Goal: Navigation & Orientation: Find specific page/section

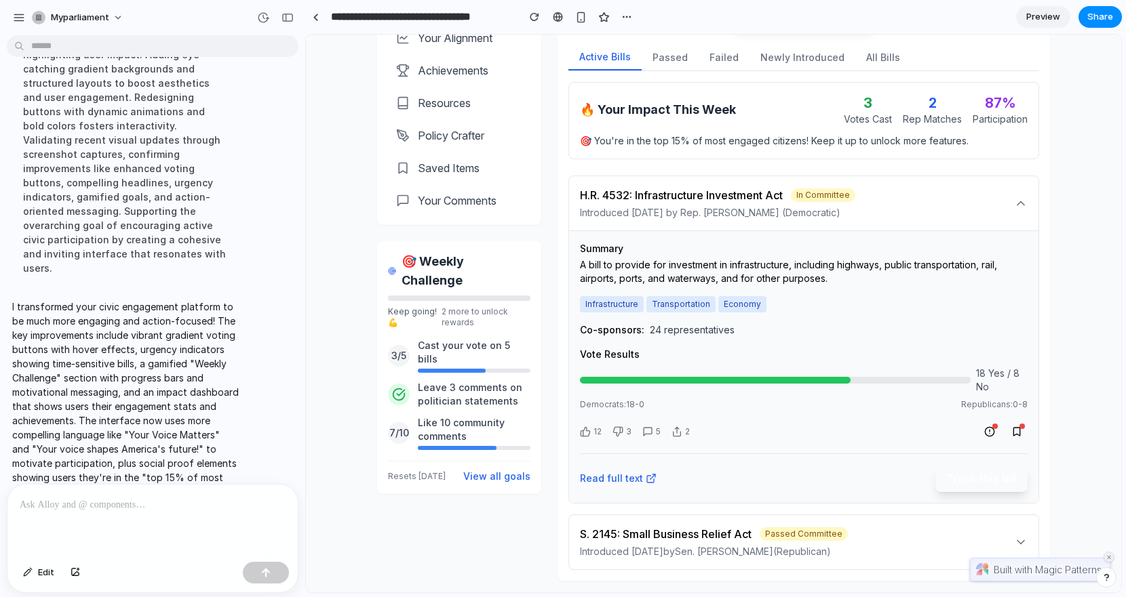
scroll to position [424, 0]
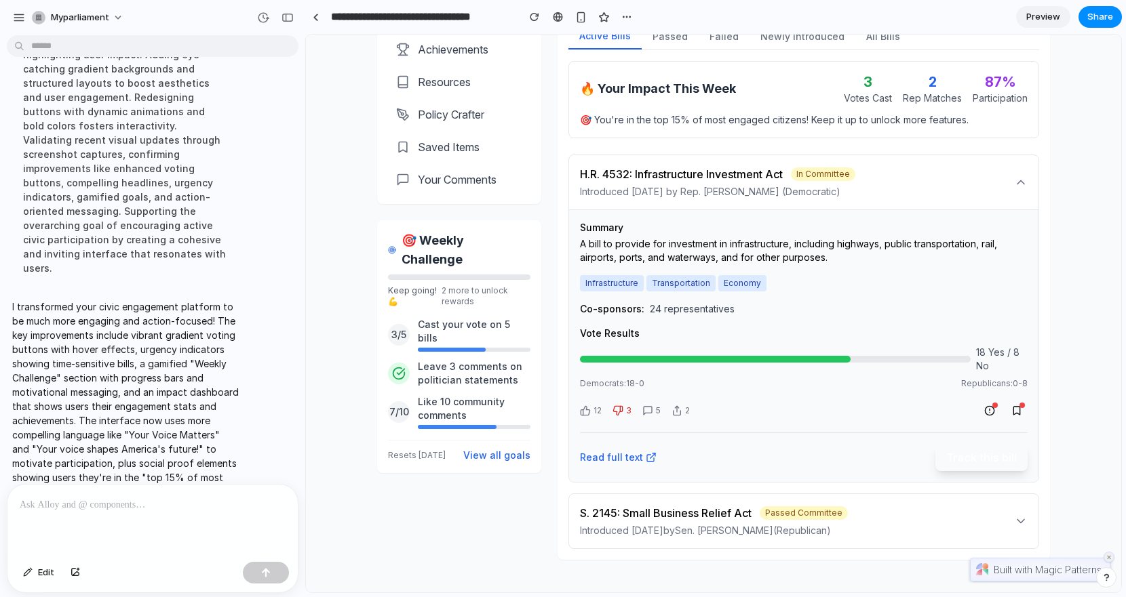
click at [615, 412] on icon at bounding box center [617, 410] width 11 height 11
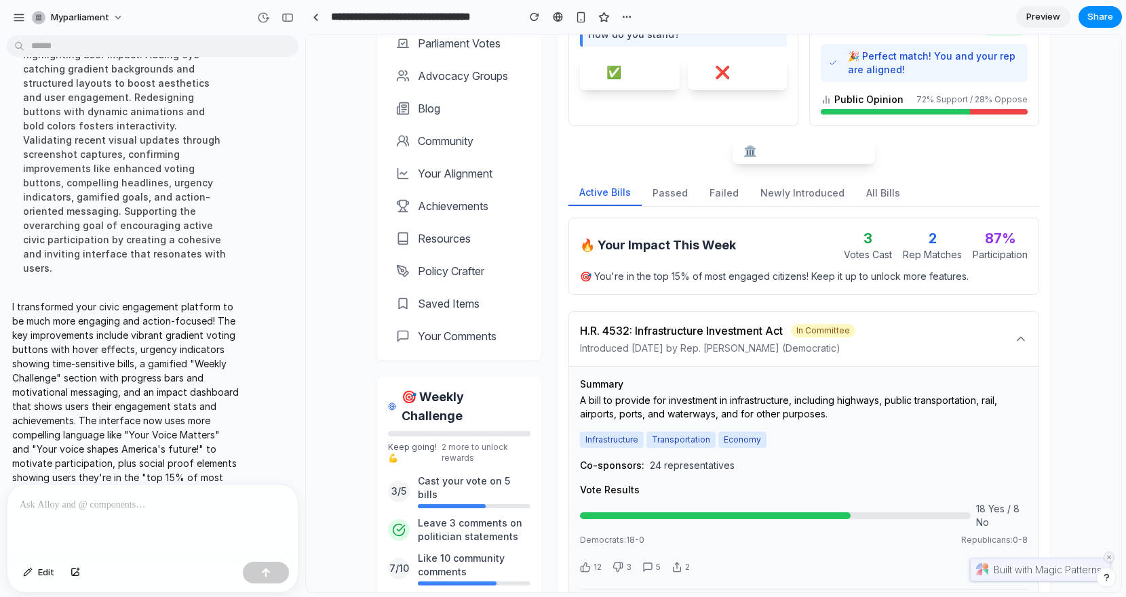
scroll to position [232, 0]
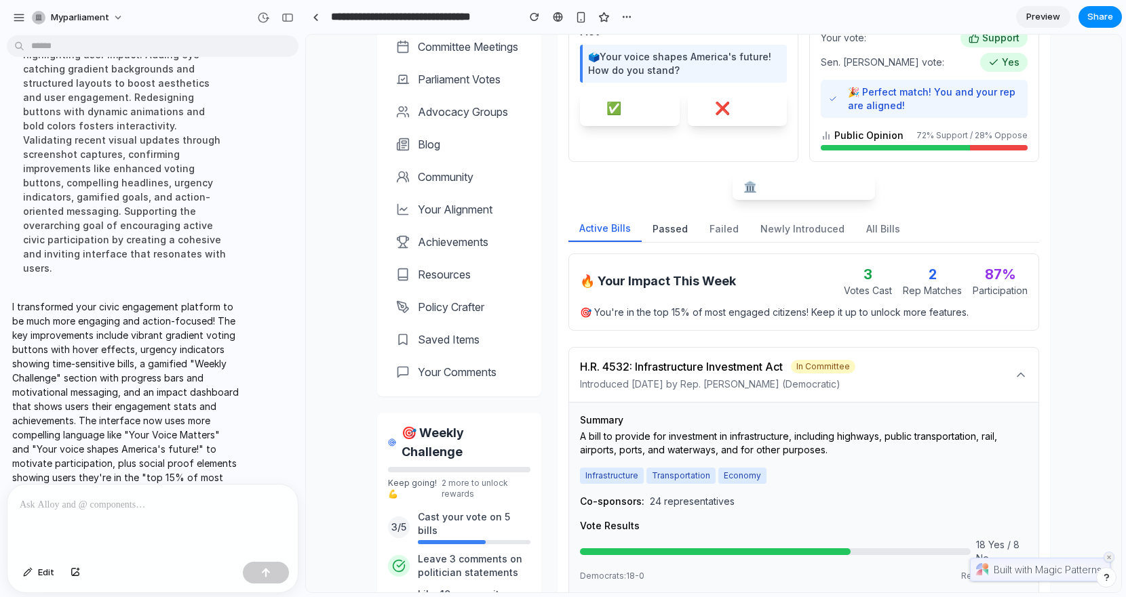
click at [667, 230] on button "Passed" at bounding box center [669, 229] width 57 height 26
click at [715, 230] on button "Failed" at bounding box center [723, 229] width 51 height 26
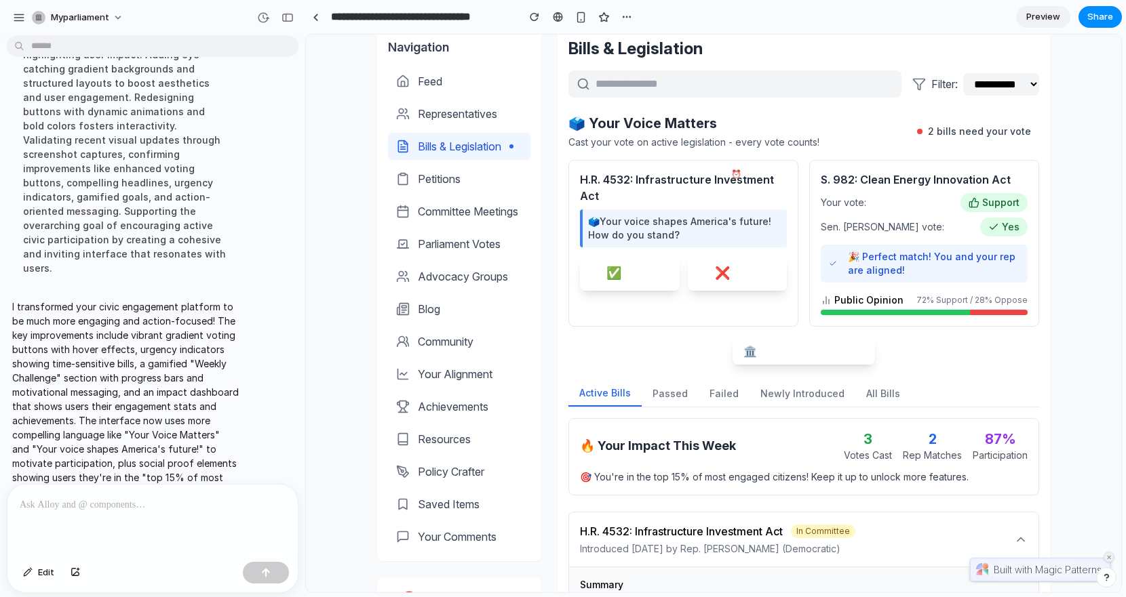
scroll to position [0, 0]
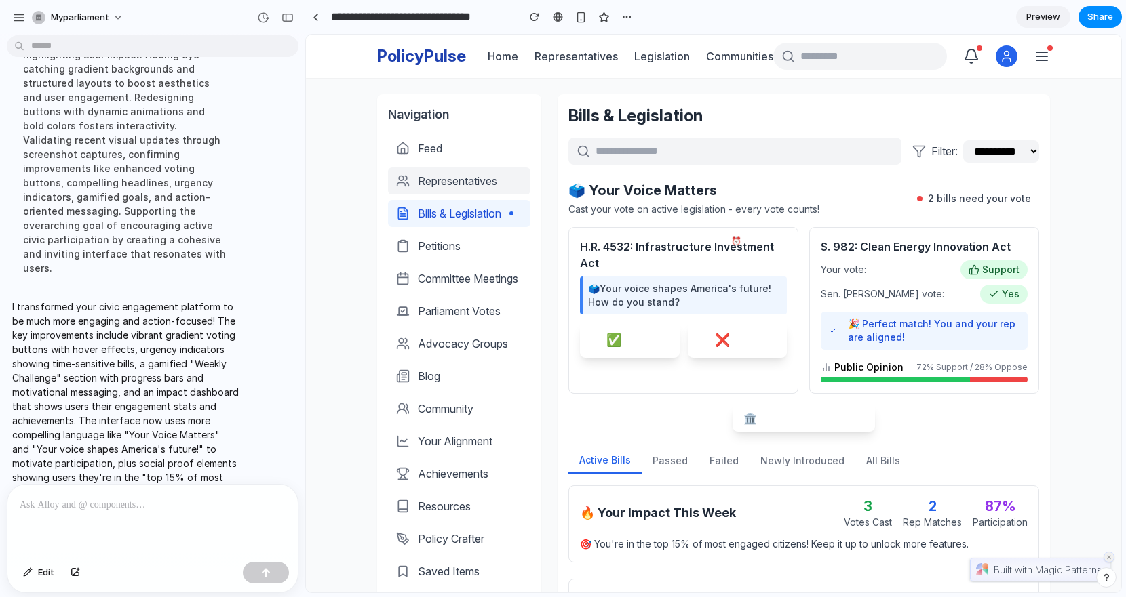
click at [433, 170] on link "Representatives" at bounding box center [459, 180] width 142 height 27
click at [433, 183] on span "Representatives" at bounding box center [457, 181] width 79 height 16
click at [428, 140] on span "Feed" at bounding box center [430, 148] width 24 height 16
click at [438, 238] on span "Petitions" at bounding box center [439, 246] width 43 height 16
click at [1026, 15] on span "Preview" at bounding box center [1043, 17] width 34 height 14
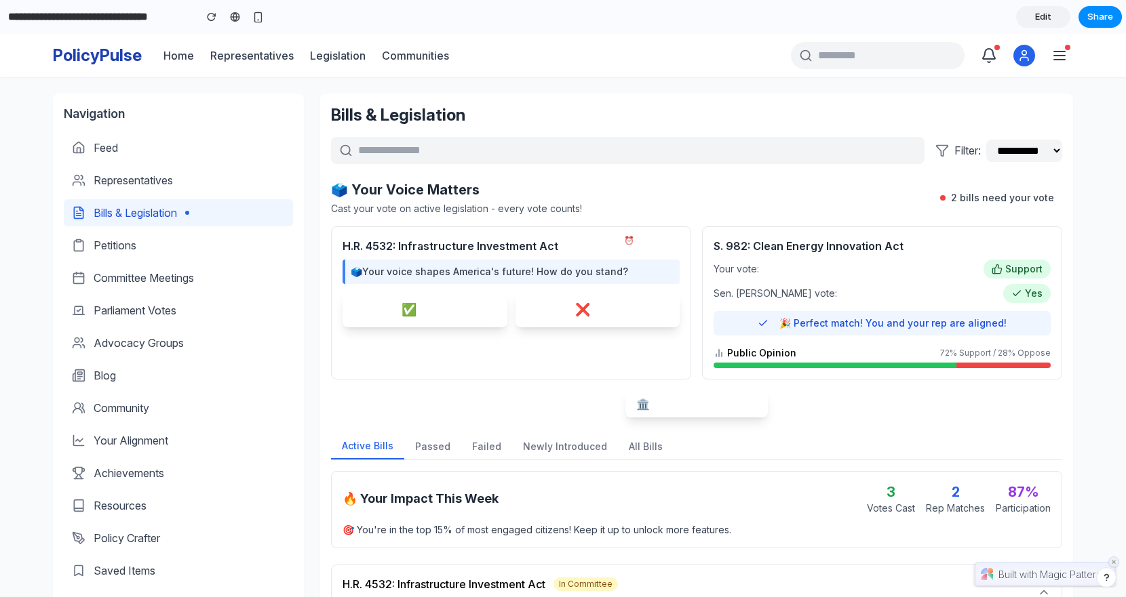
click at [386, 320] on button "✅ Support" at bounding box center [424, 309] width 165 height 35
click at [560, 299] on button "❌ Oppose" at bounding box center [597, 309] width 165 height 35
click at [759, 321] on div "🎉 Perfect match! You and your rep are aligned!" at bounding box center [881, 323] width 337 height 24
click at [696, 406] on button "🏛️ View All Active Bills" at bounding box center [696, 404] width 142 height 27
click at [1016, 260] on div "Support" at bounding box center [1016, 269] width 67 height 19
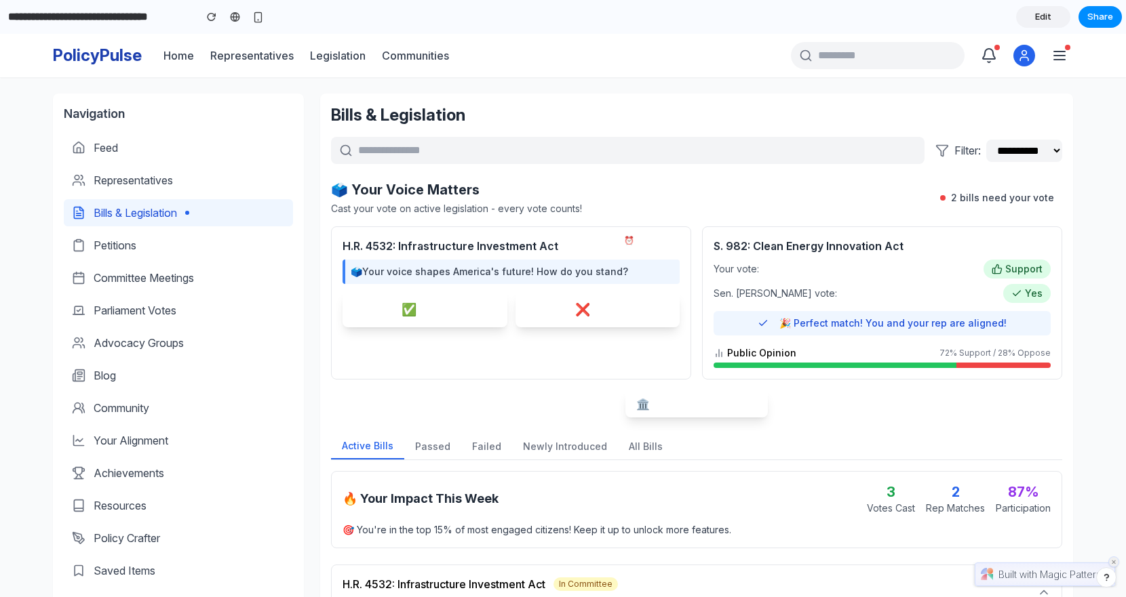
click at [1016, 275] on span "Support" at bounding box center [1023, 269] width 37 height 14
click at [1016, 301] on div "Yes" at bounding box center [1026, 293] width 47 height 19
click at [123, 180] on span "Representatives" at bounding box center [133, 180] width 79 height 16
click at [108, 155] on span "Feed" at bounding box center [106, 148] width 24 height 16
click at [126, 340] on span "Advocacy Groups" at bounding box center [139, 343] width 90 height 16
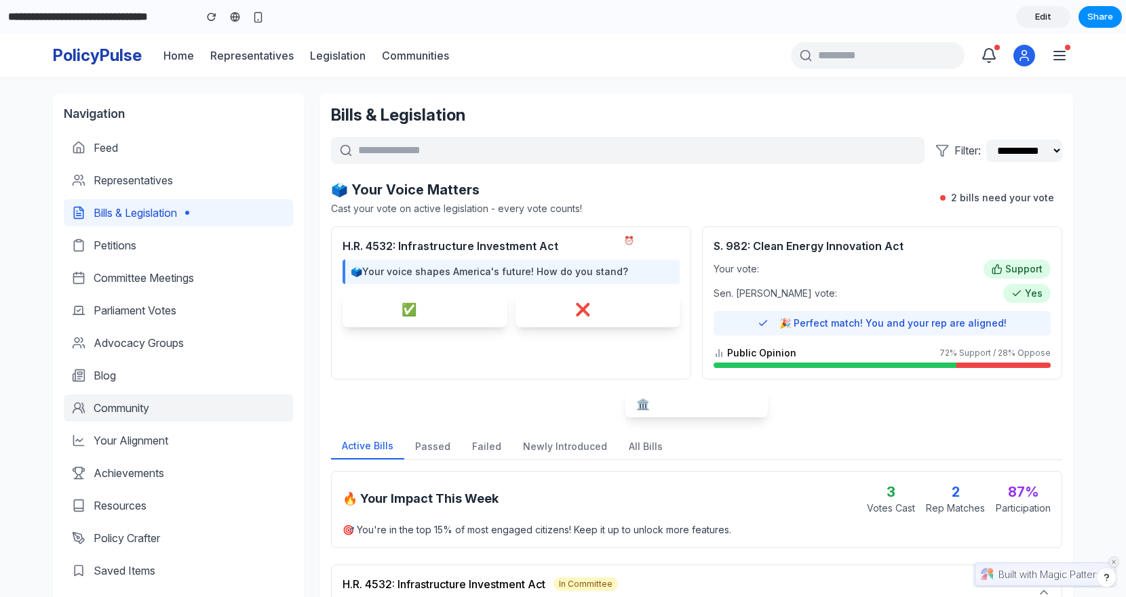
click at [128, 408] on span "Community" at bounding box center [122, 408] width 56 height 16
click at [1041, 16] on span "Edit" at bounding box center [1043, 17] width 16 height 14
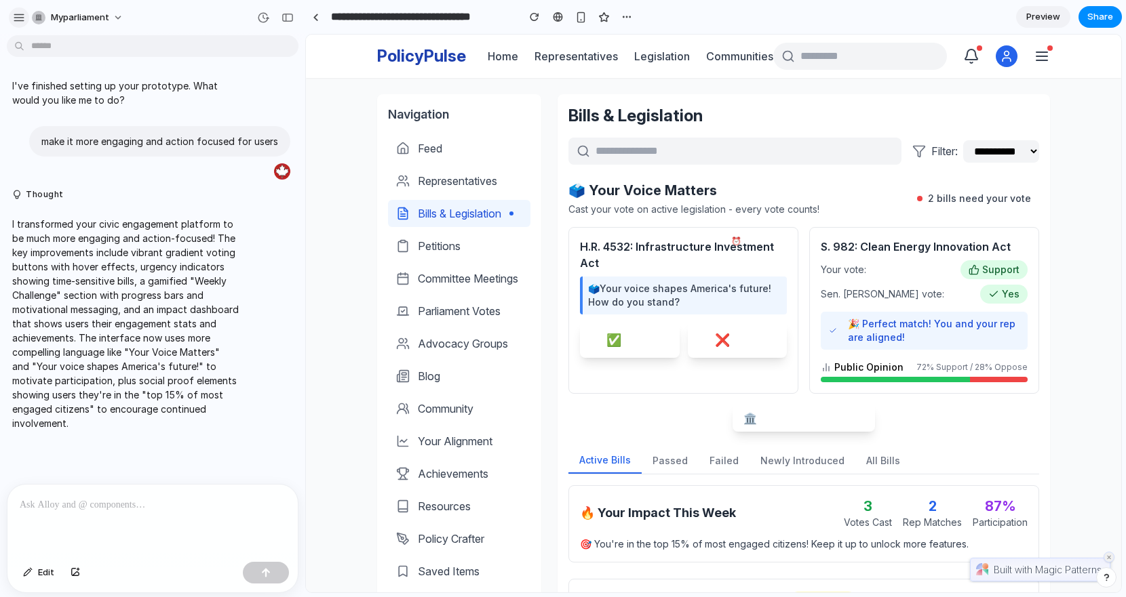
click at [19, 18] on div "button" at bounding box center [19, 18] width 12 height 12
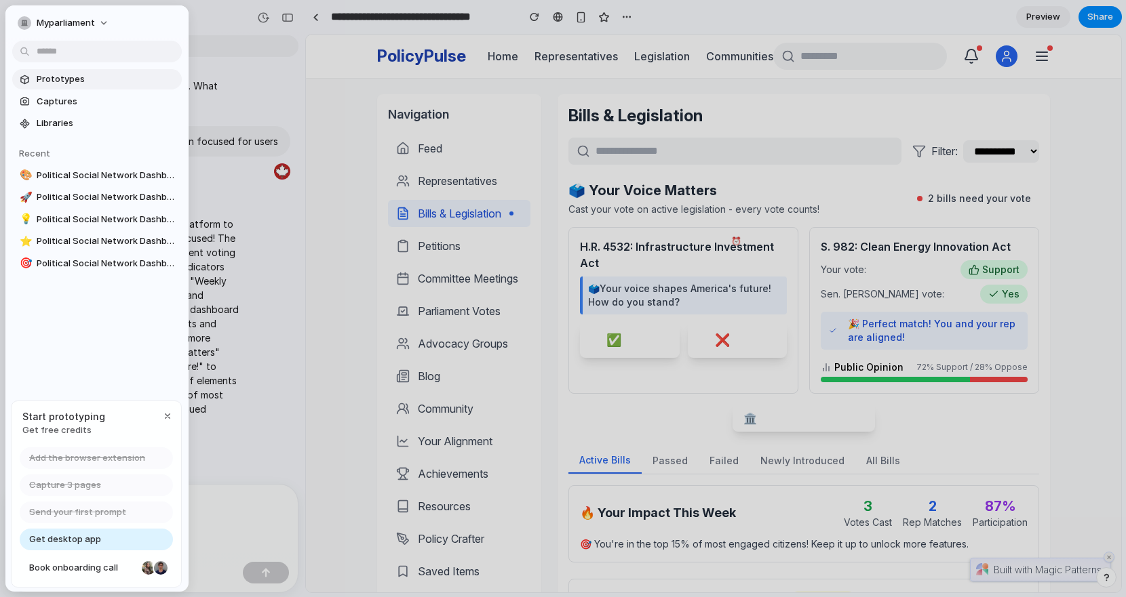
click at [49, 75] on span "Prototypes" at bounding box center [107, 80] width 140 height 14
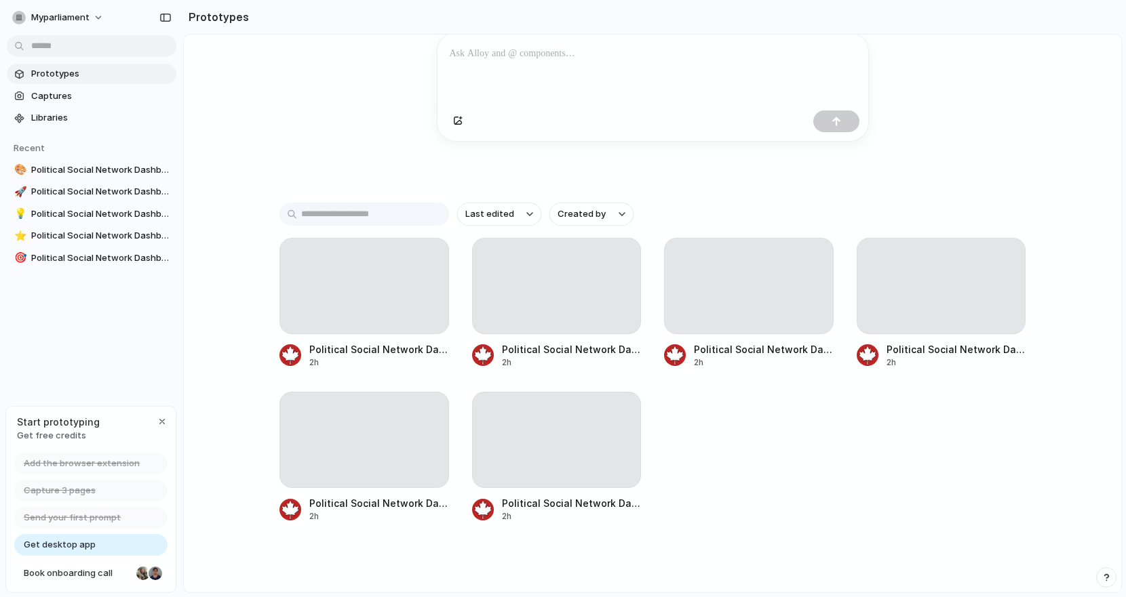
scroll to position [177, 0]
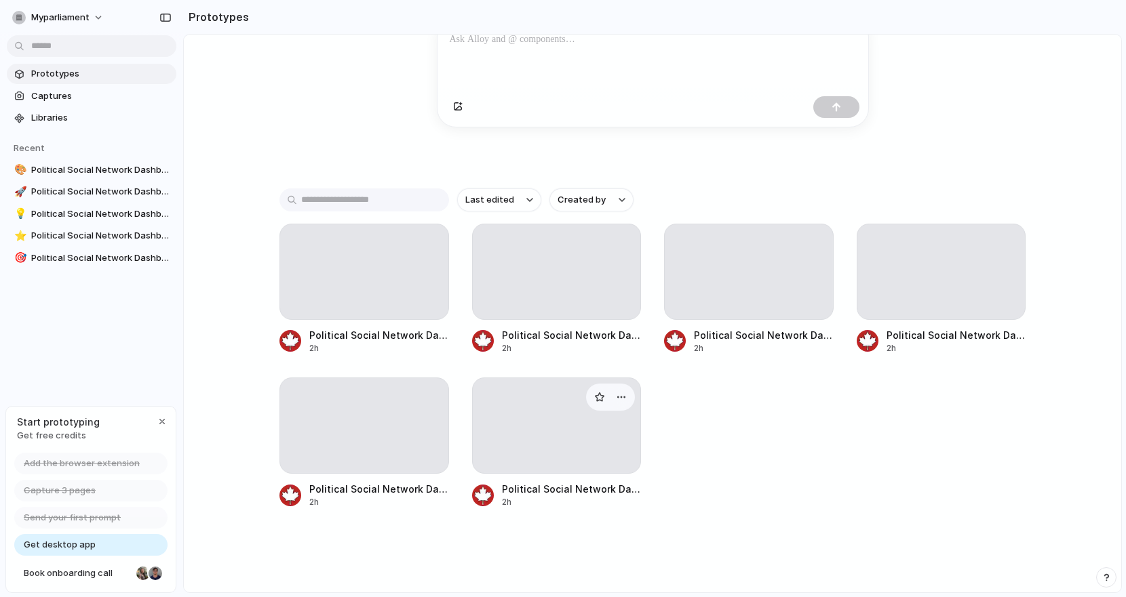
click at [538, 455] on div at bounding box center [557, 426] width 170 height 96
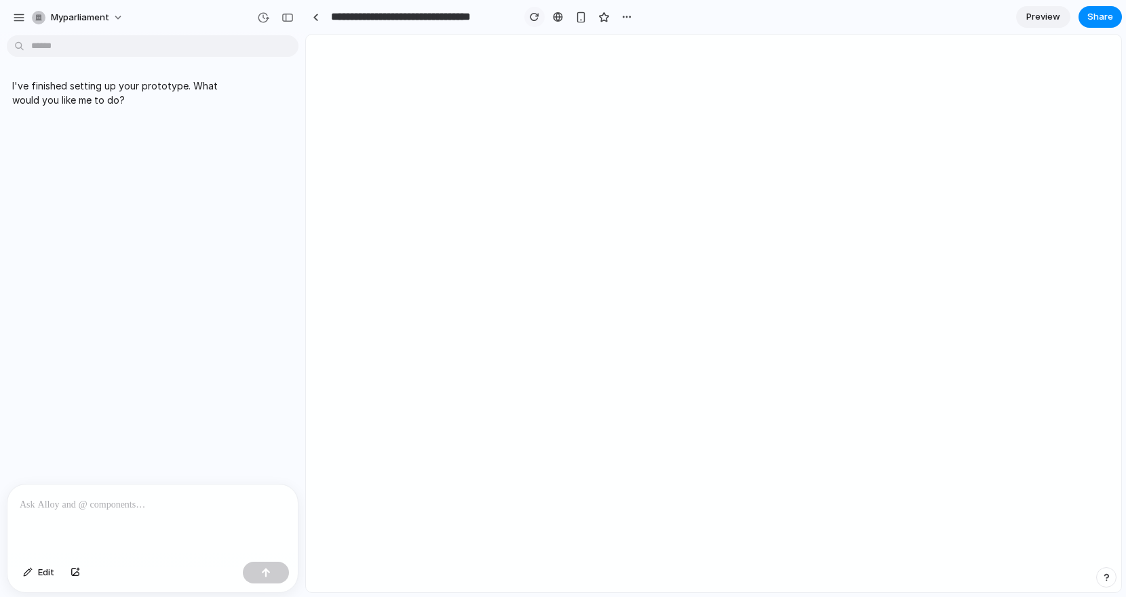
click at [532, 21] on button "button" at bounding box center [534, 17] width 20 height 20
click at [18, 17] on div "button" at bounding box center [19, 18] width 12 height 12
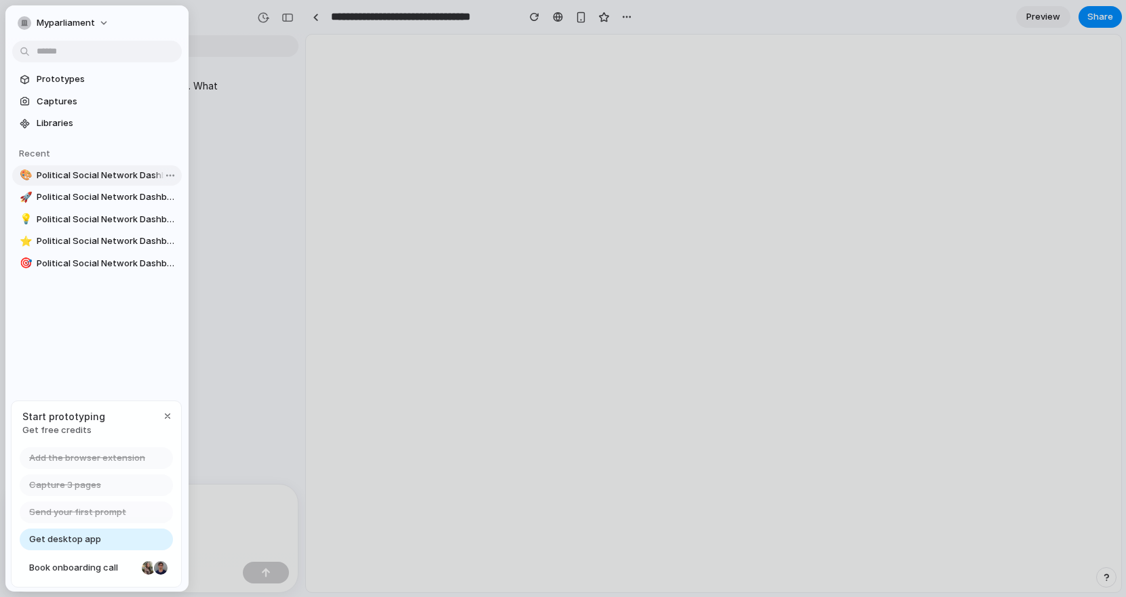
click at [77, 178] on span "Political Social Network Dashboard" at bounding box center [107, 176] width 140 height 14
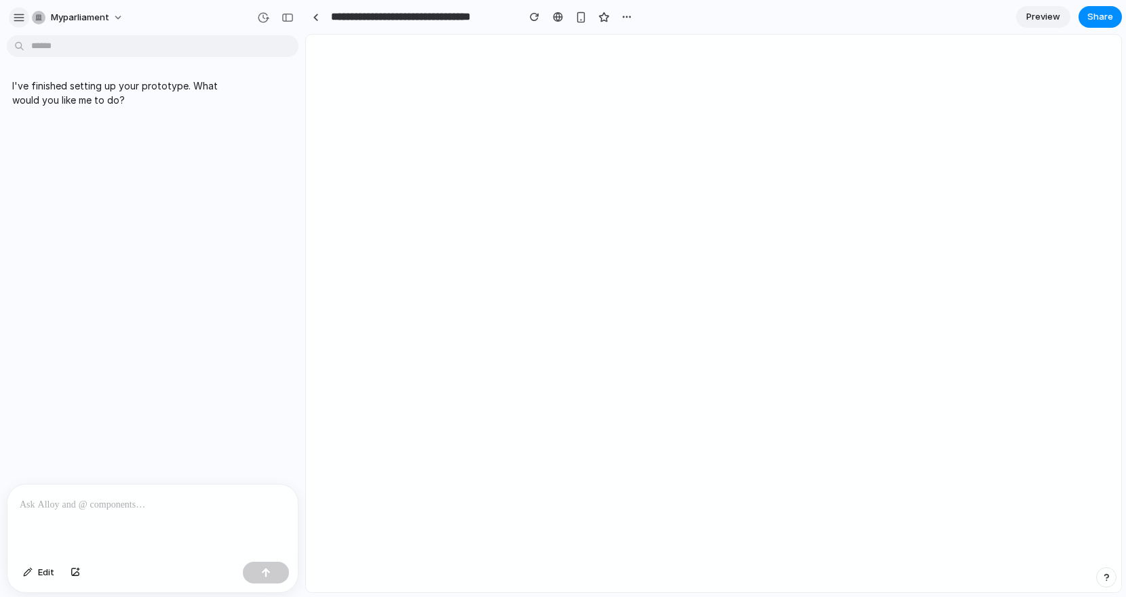
click at [12, 22] on button "button" at bounding box center [19, 17] width 20 height 20
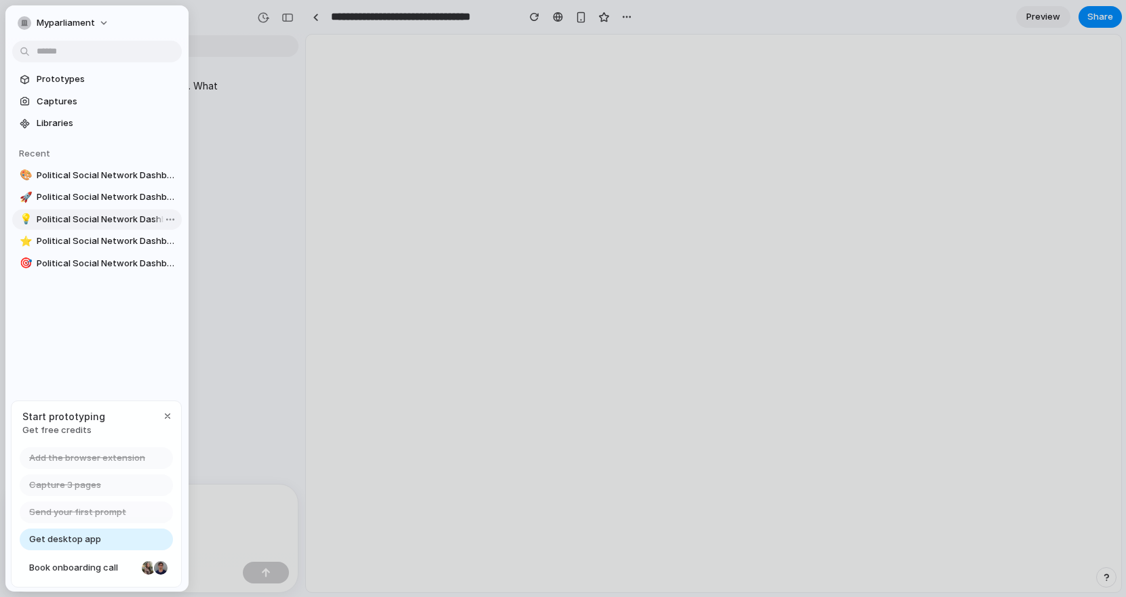
click at [83, 214] on span "Political Social Network Dashboard" at bounding box center [107, 220] width 140 height 14
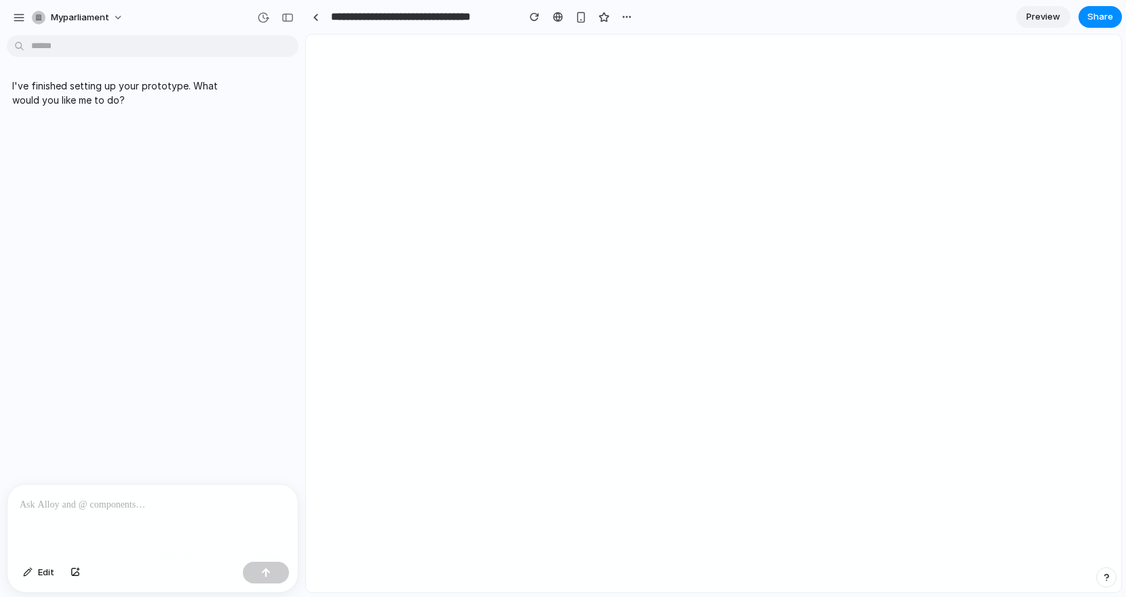
click at [172, 345] on div "I've finished setting up your prototype. What would you like me to do?" at bounding box center [148, 262] width 297 height 443
click at [51, 14] on span "myparliament" at bounding box center [80, 18] width 58 height 14
click at [54, 49] on span "Settings" at bounding box center [69, 48] width 37 height 14
click at [26, 22] on button "button" at bounding box center [19, 17] width 20 height 20
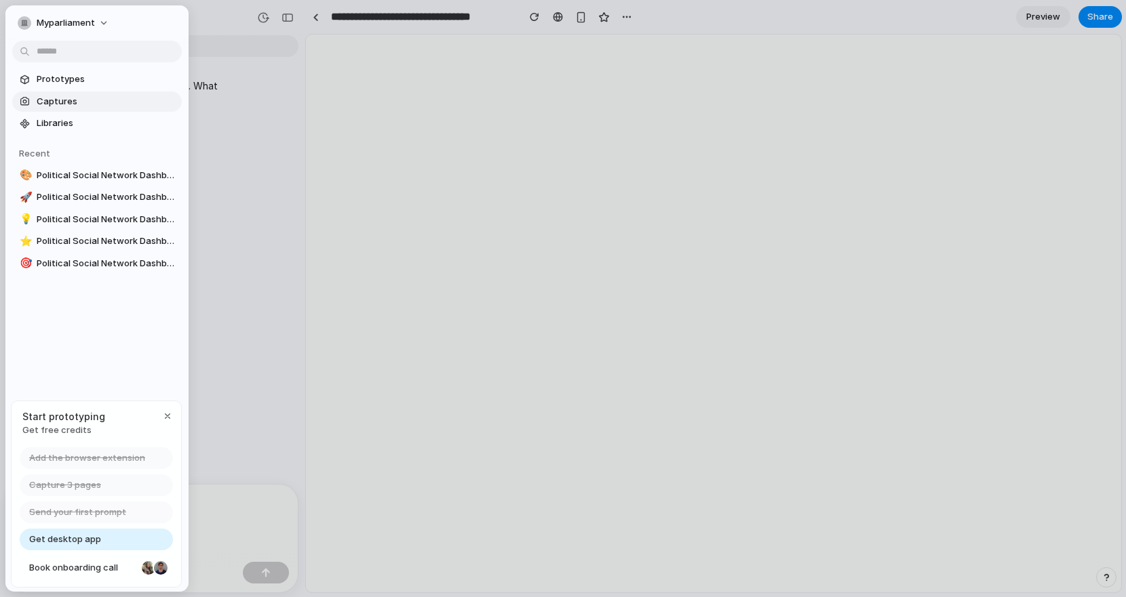
click at [71, 102] on span "Captures" at bounding box center [107, 102] width 140 height 14
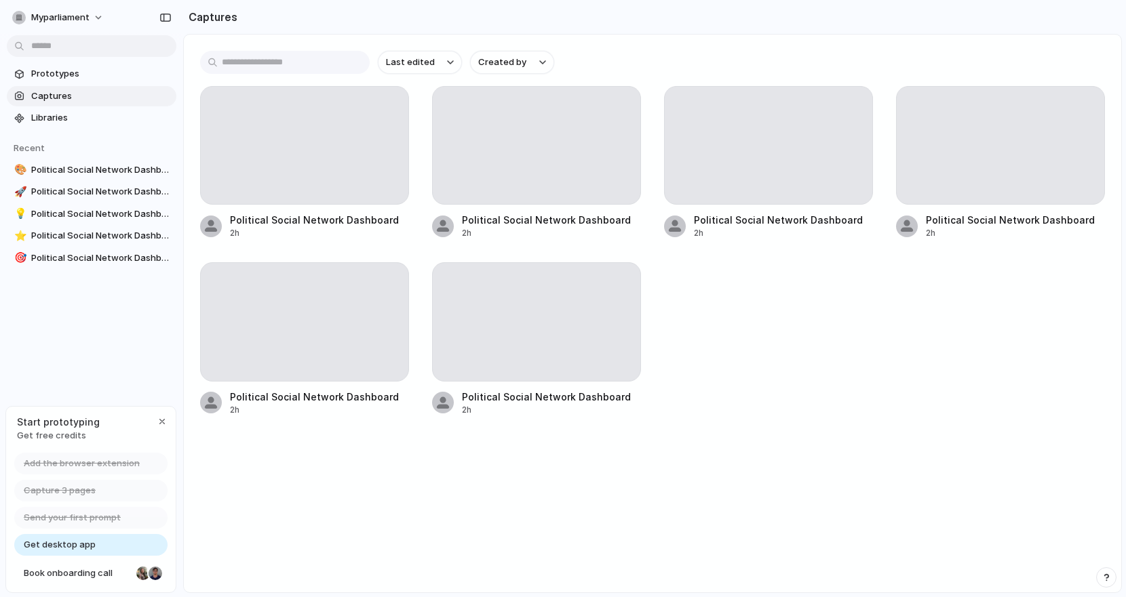
click at [734, 311] on div "Political Social Network Dashboard 2h Political Social Network Dashboard 2h Pol…" at bounding box center [652, 251] width 905 height 330
